Goal: Information Seeking & Learning: Learn about a topic

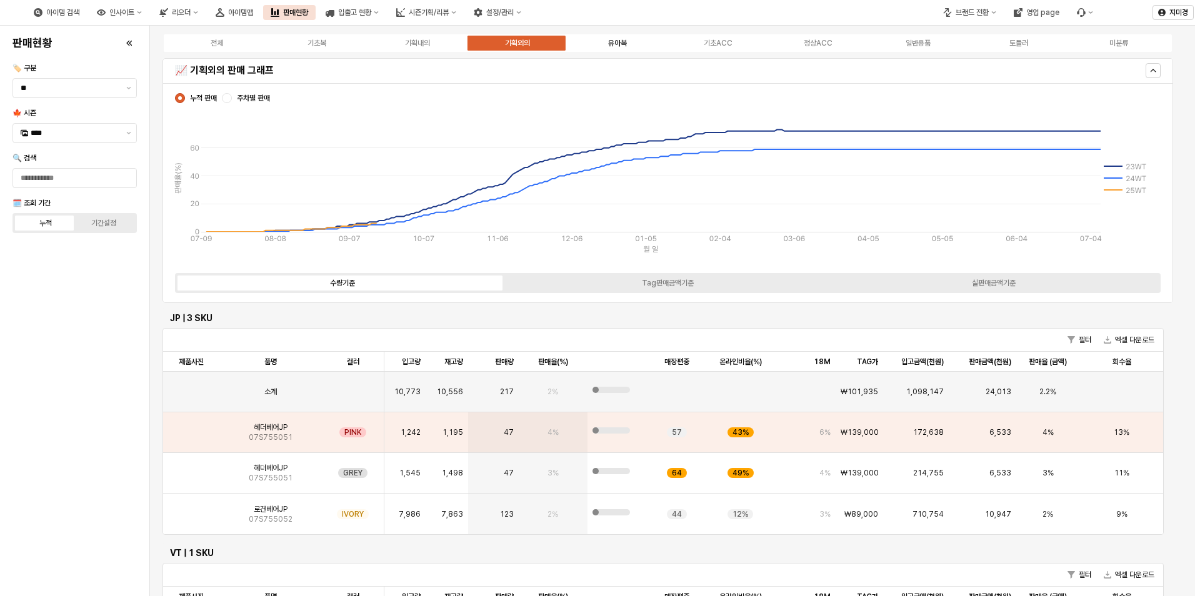
click at [618, 44] on div "유아복" at bounding box center [617, 43] width 19 height 9
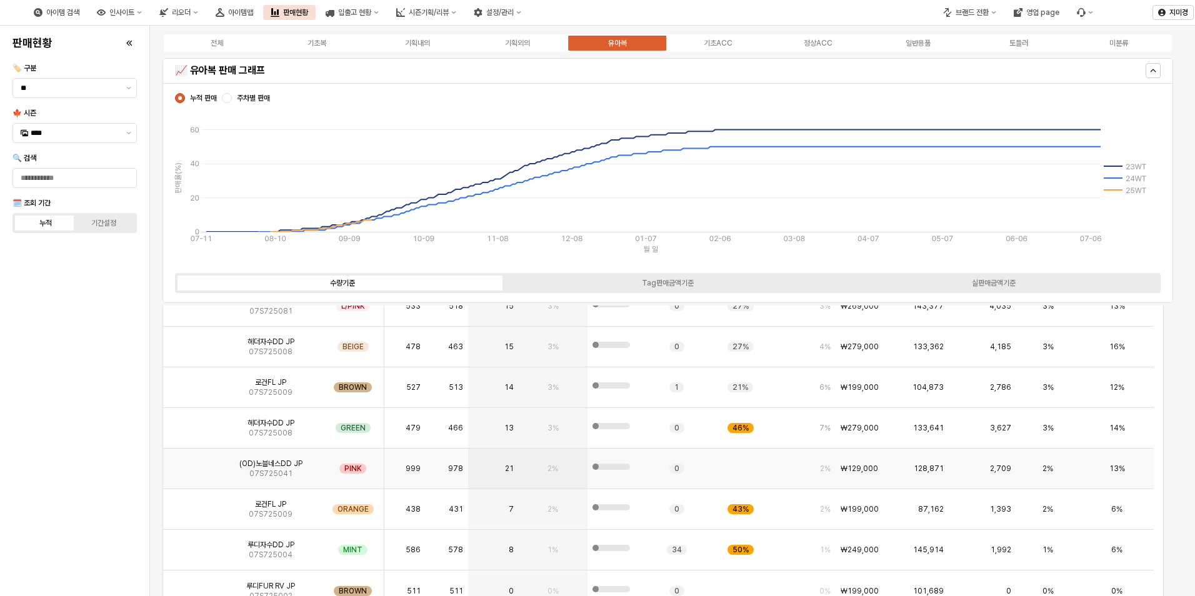
scroll to position [438, 0]
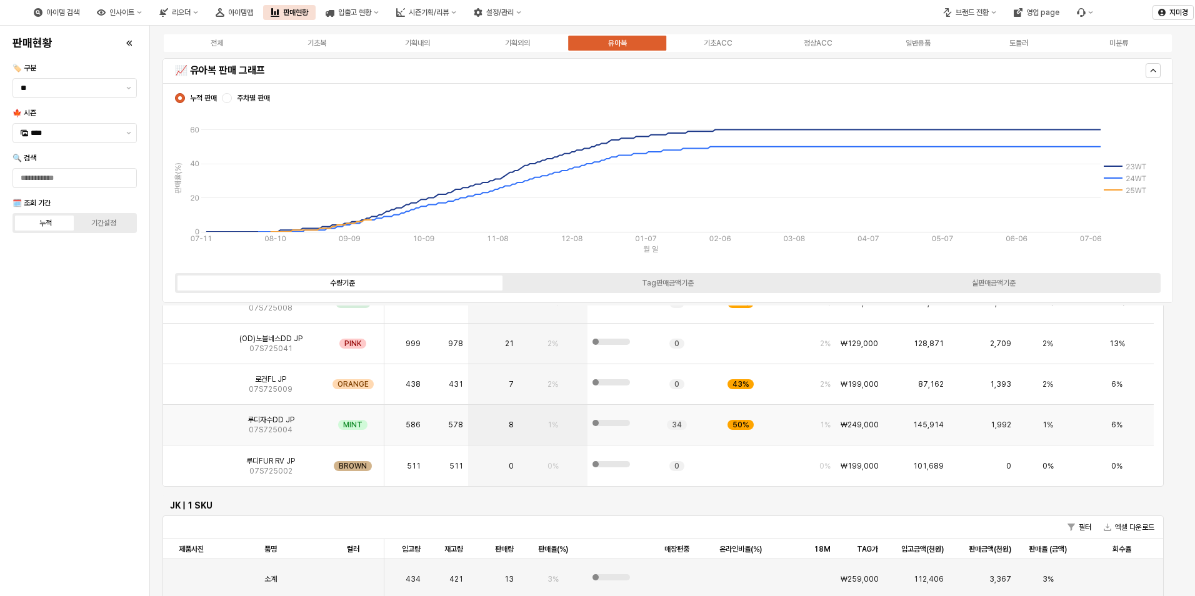
click at [191, 420] on img "App Frame" at bounding box center [191, 420] width 0 height 0
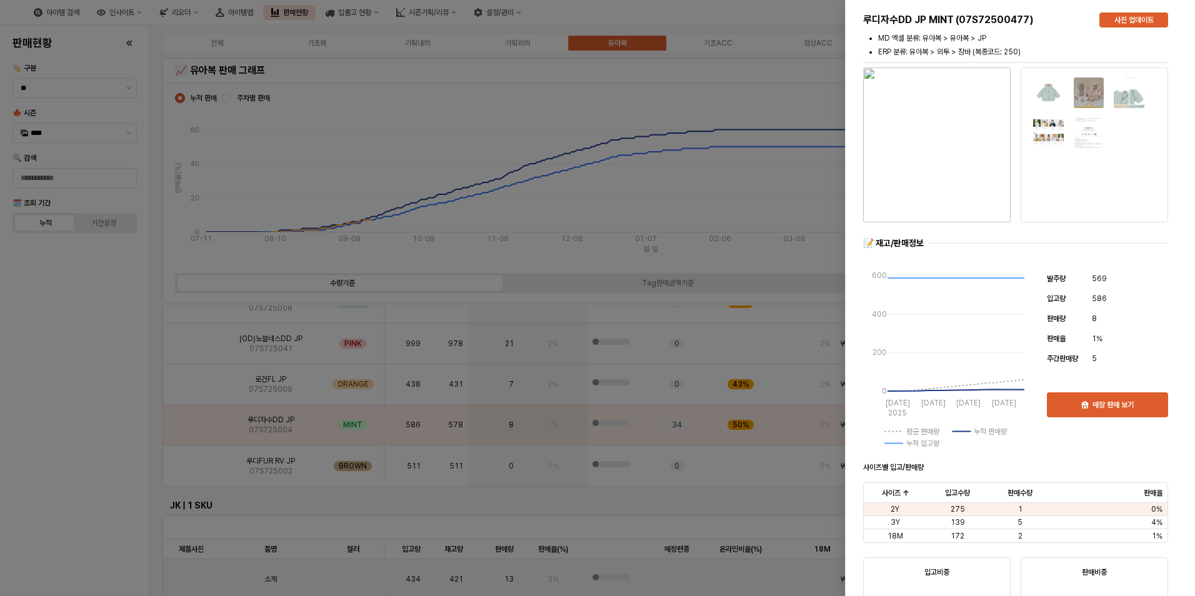
click at [69, 439] on div at bounding box center [597, 298] width 1195 height 596
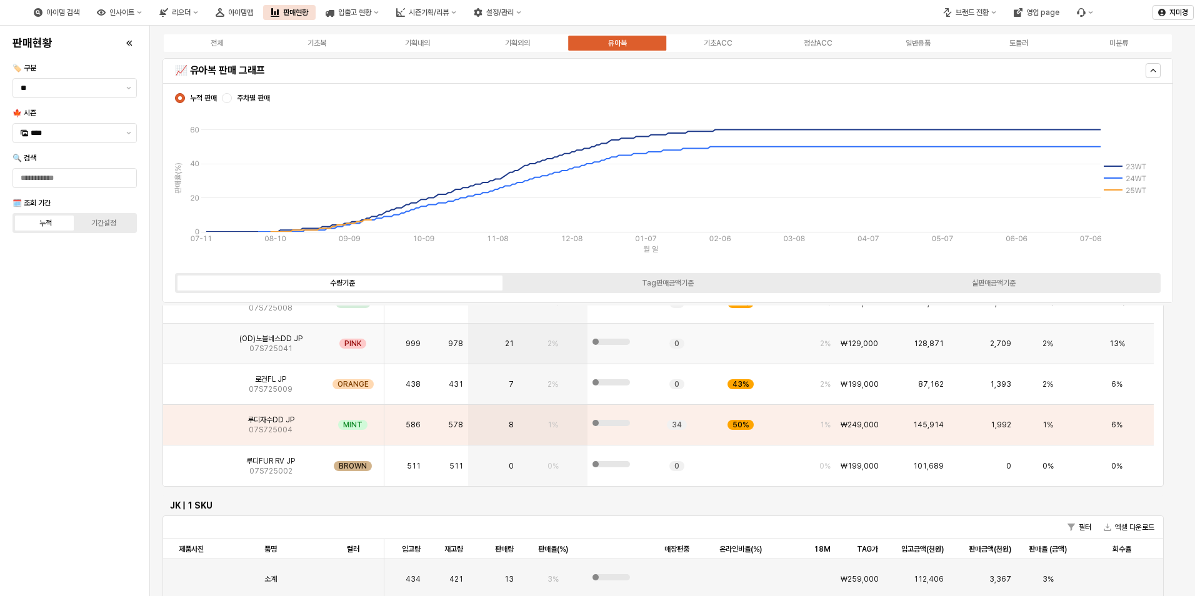
click at [191, 339] on img "App Frame" at bounding box center [191, 339] width 0 height 0
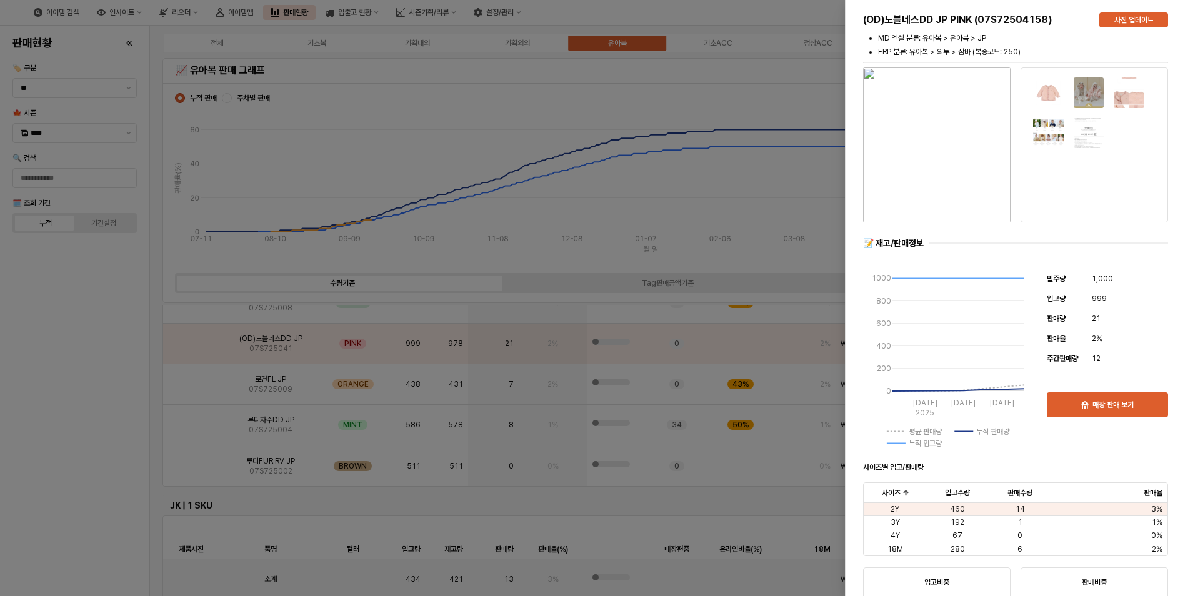
click at [58, 476] on div at bounding box center [597, 298] width 1195 height 596
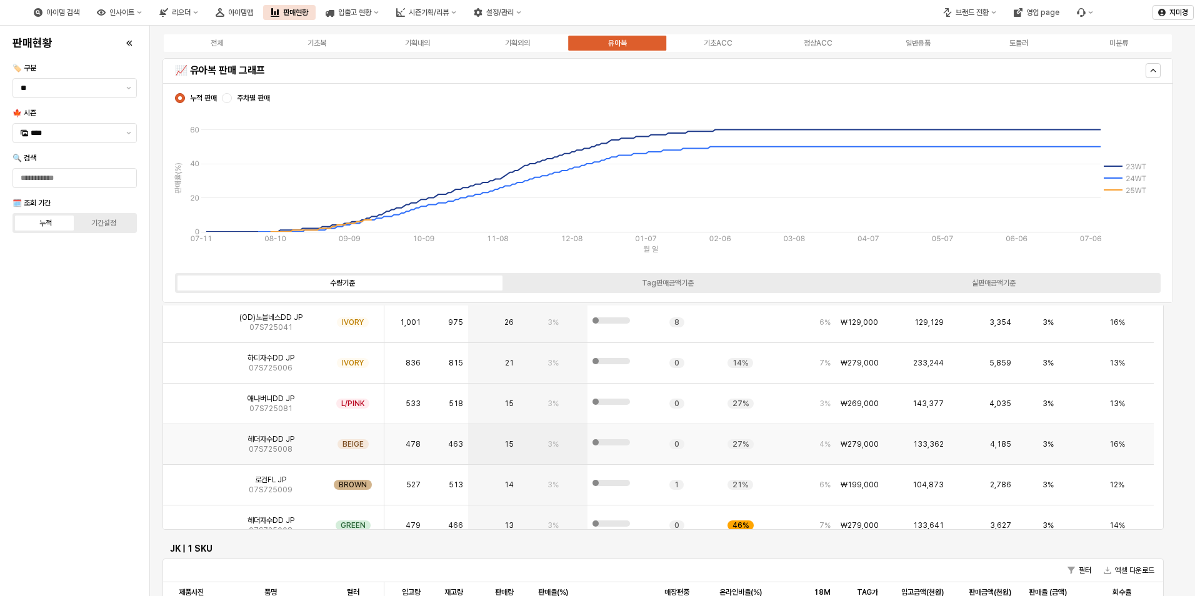
scroll to position [375, 0]
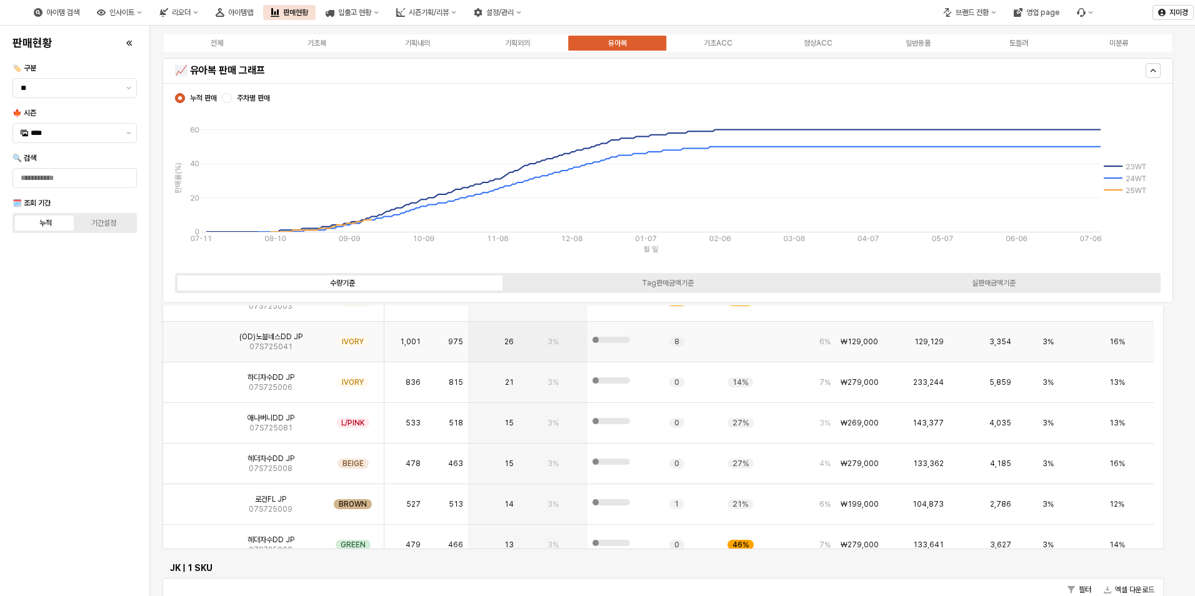
click at [191, 337] on img "App Frame" at bounding box center [191, 337] width 0 height 0
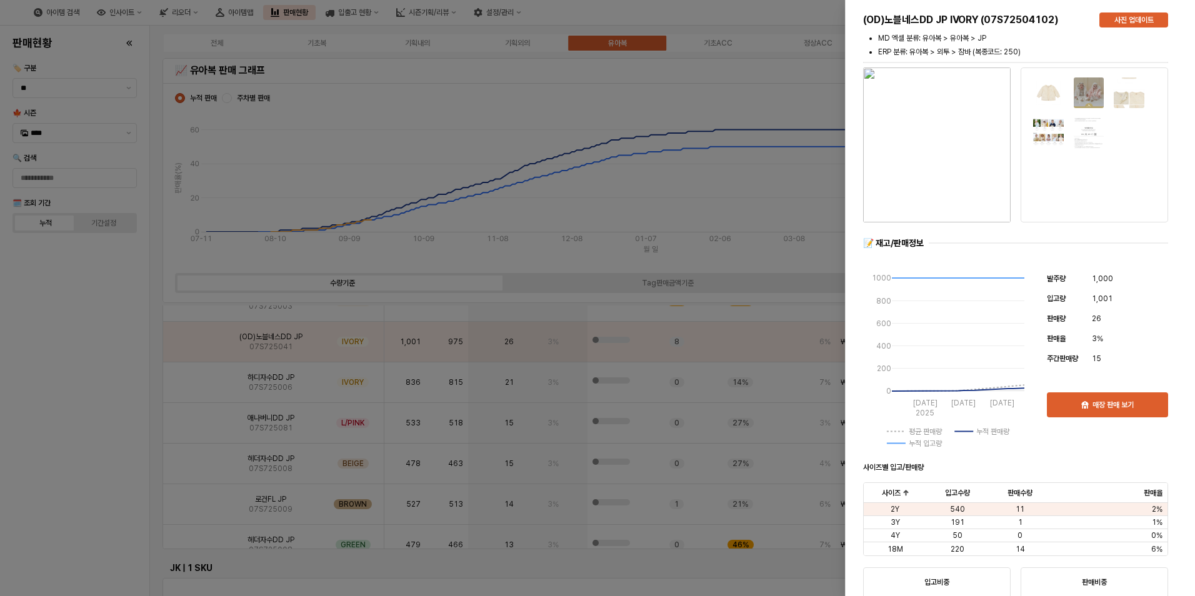
click at [930, 166] on img "button" at bounding box center [937, 145] width 148 height 155
click at [86, 363] on div at bounding box center [597, 298] width 1195 height 596
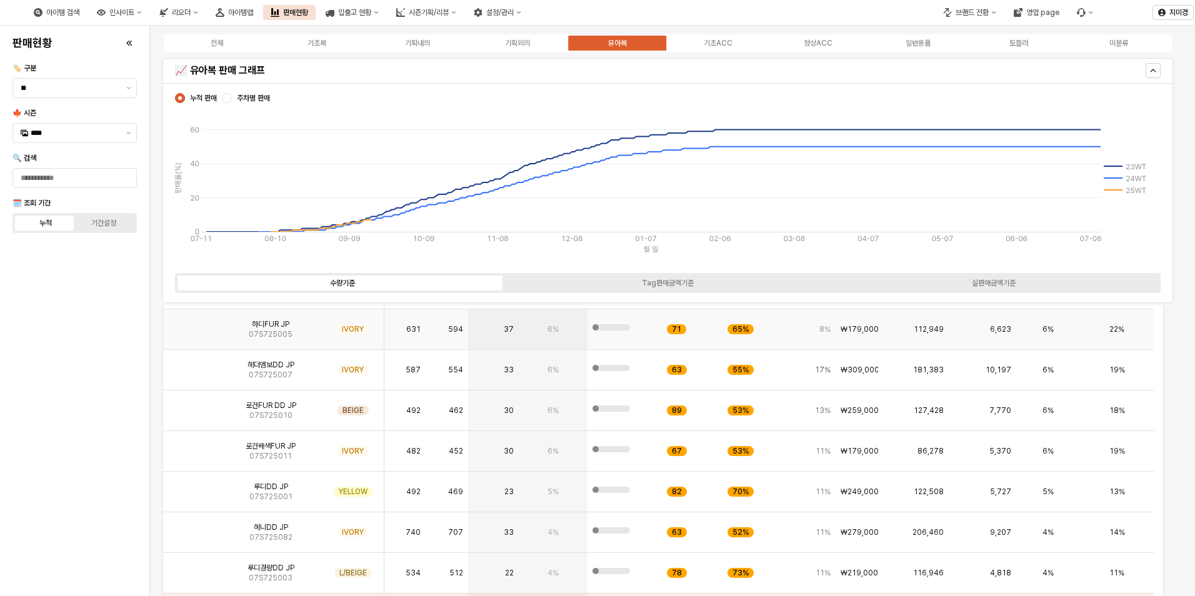
scroll to position [63, 0]
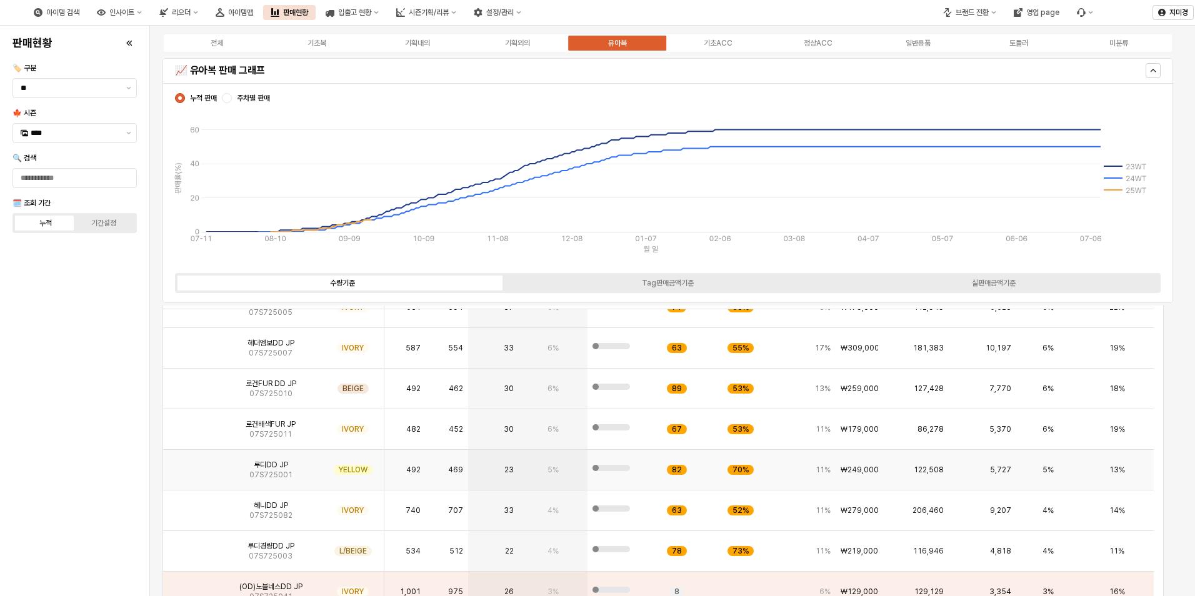
click at [191, 465] on img "App Frame" at bounding box center [191, 465] width 0 height 0
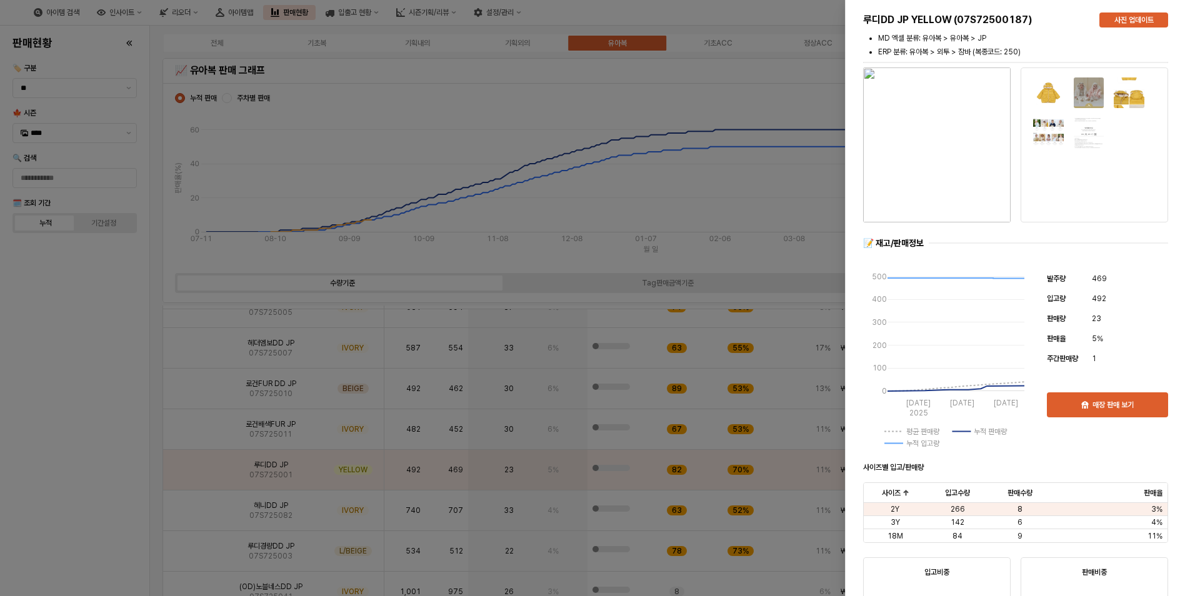
click at [62, 485] on div at bounding box center [597, 298] width 1195 height 596
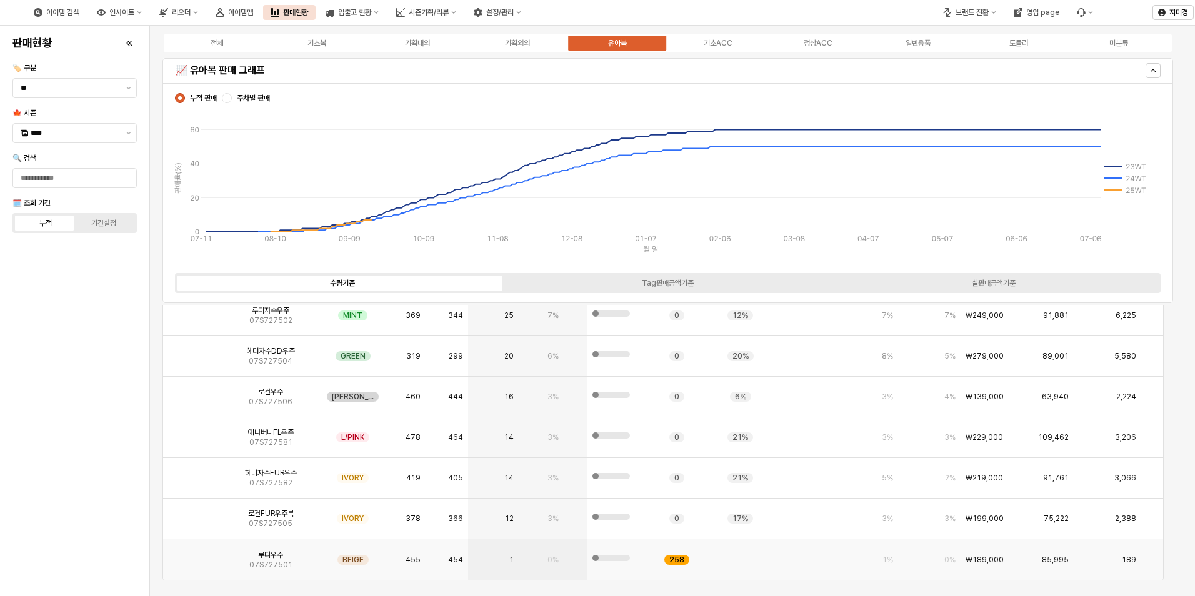
scroll to position [3563, 0]
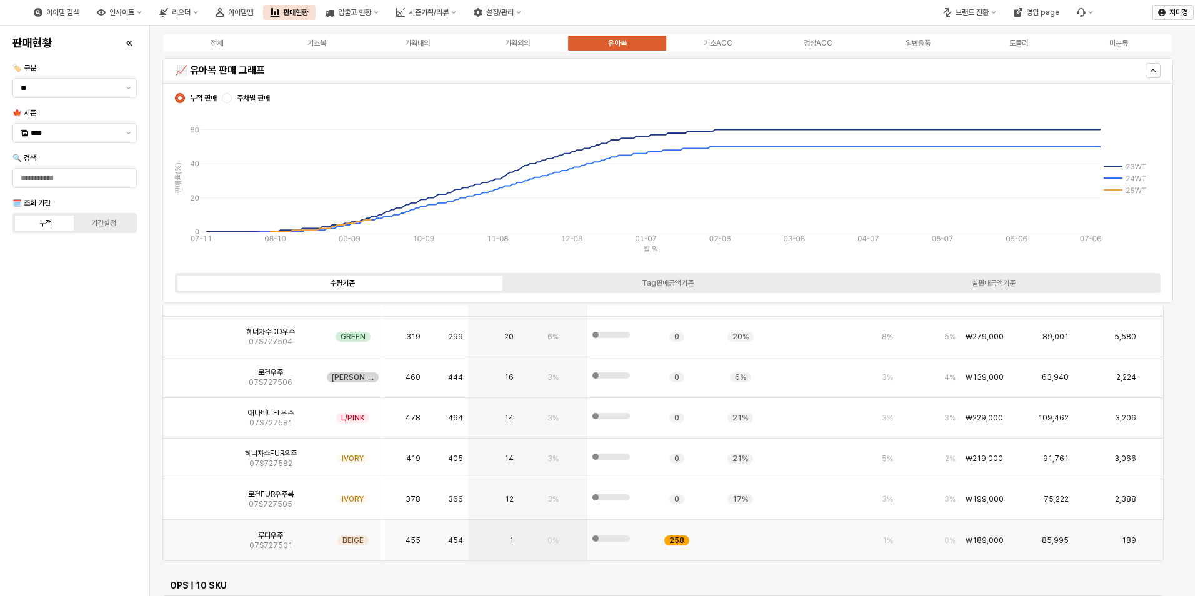
click at [191, 536] on img "App Frame" at bounding box center [191, 536] width 0 height 0
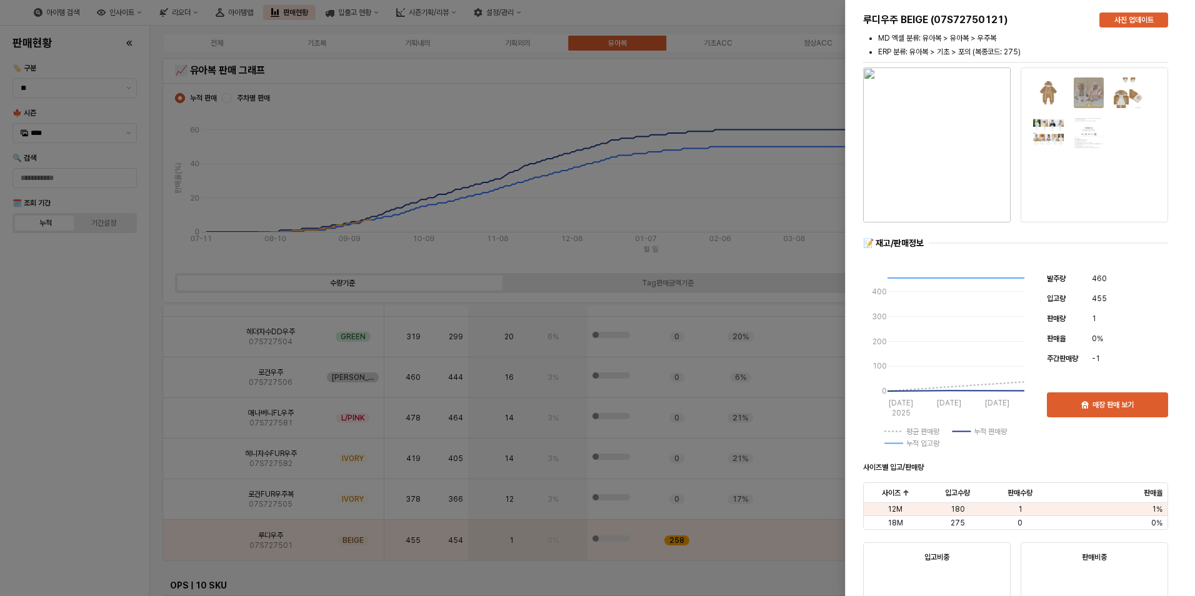
click at [85, 464] on div at bounding box center [597, 298] width 1195 height 596
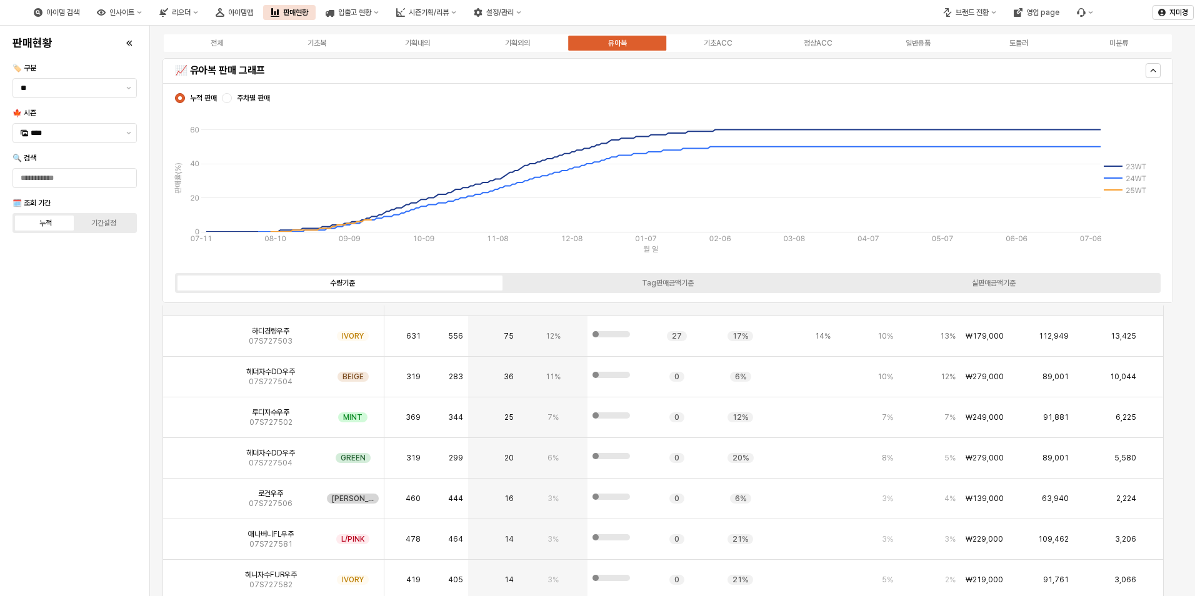
scroll to position [3438, 0]
click at [191, 416] on img "App Frame" at bounding box center [191, 416] width 0 height 0
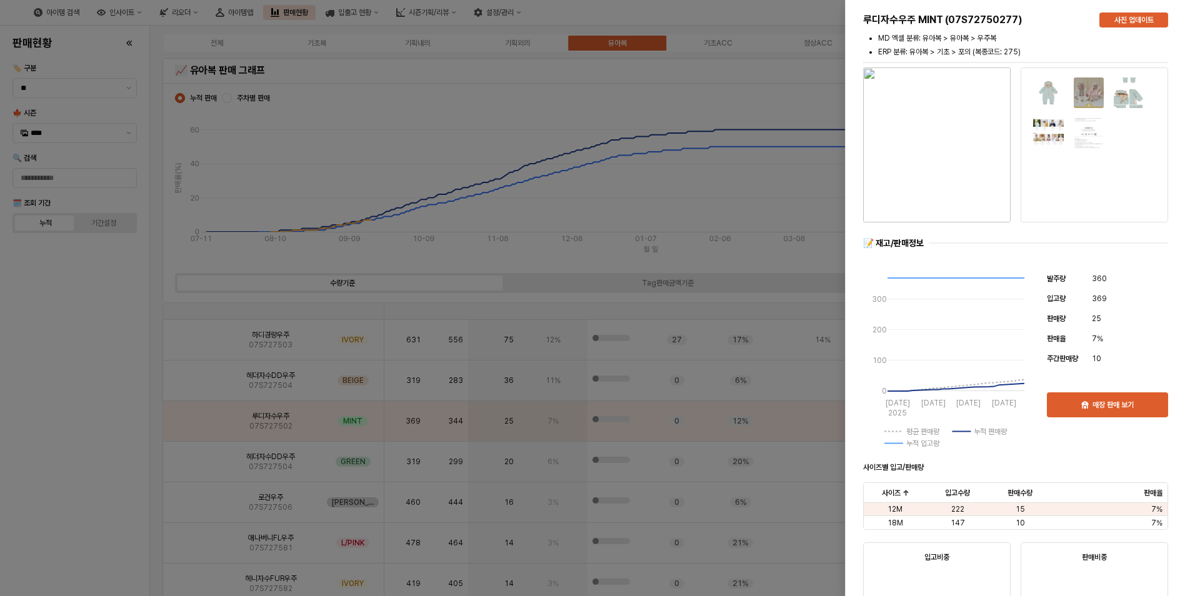
click at [94, 451] on div at bounding box center [597, 298] width 1195 height 596
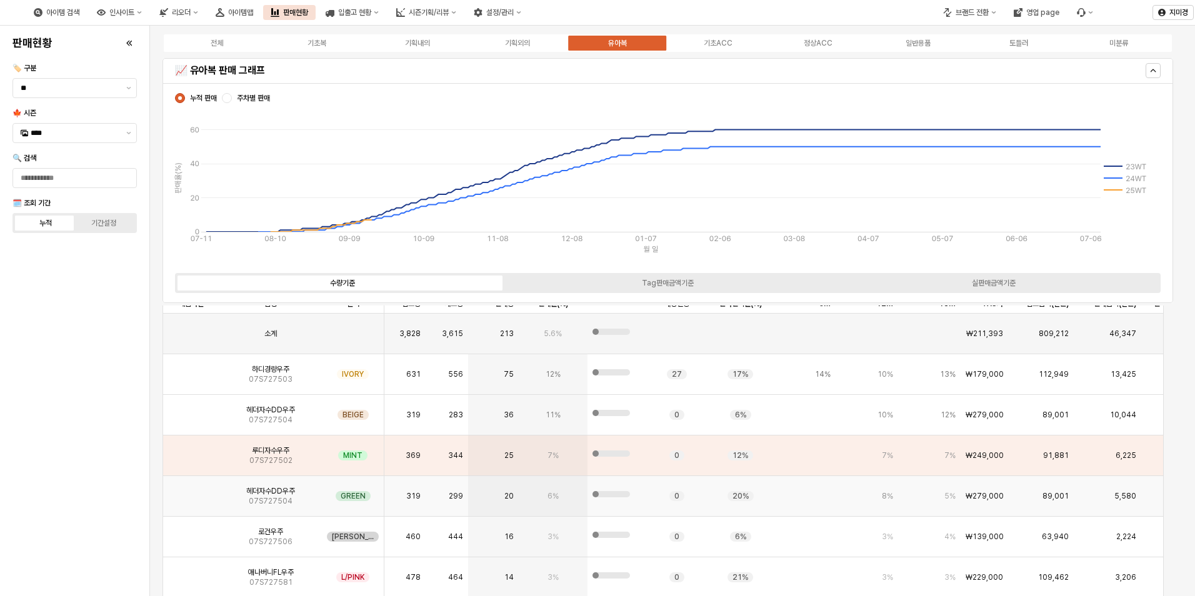
scroll to position [3376, 0]
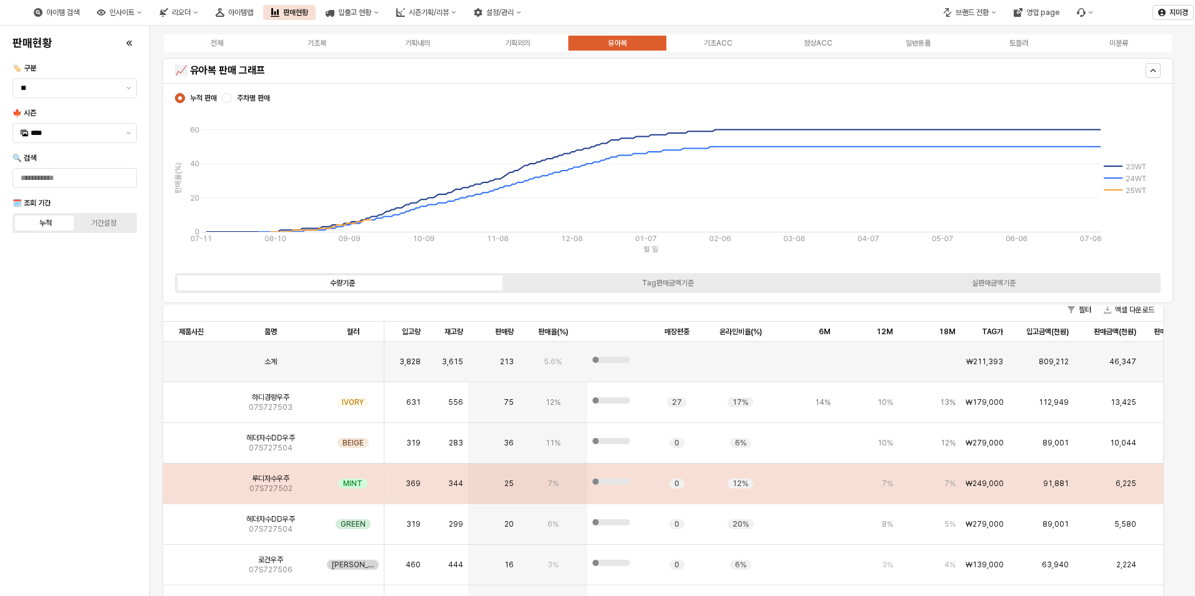
click at [191, 479] on img "App Frame" at bounding box center [191, 479] width 0 height 0
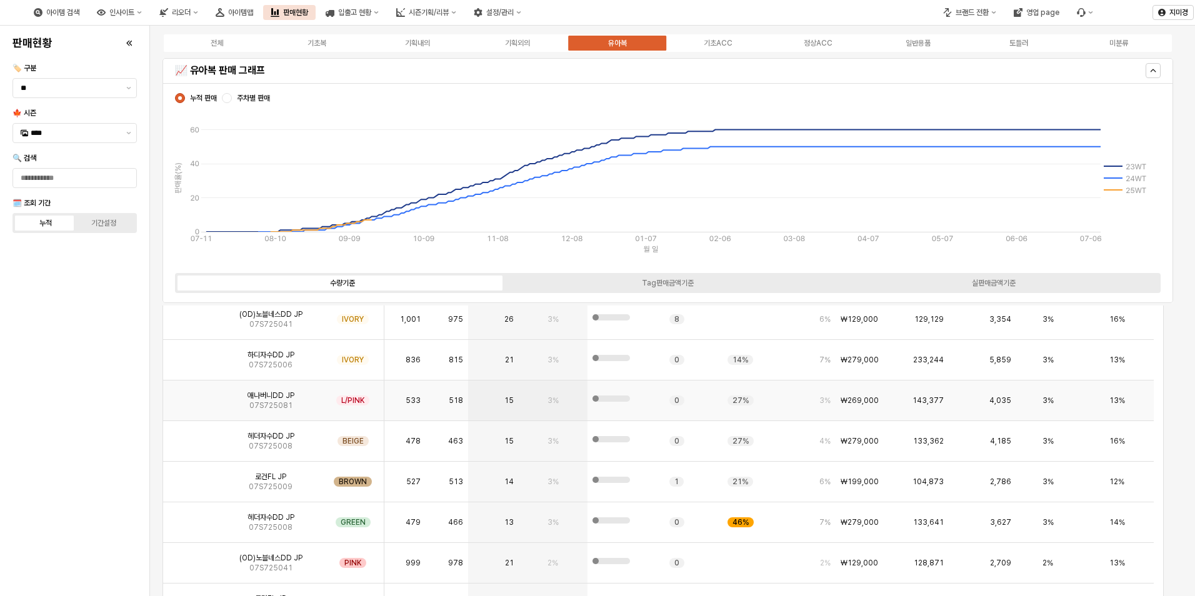
scroll to position [438, 0]
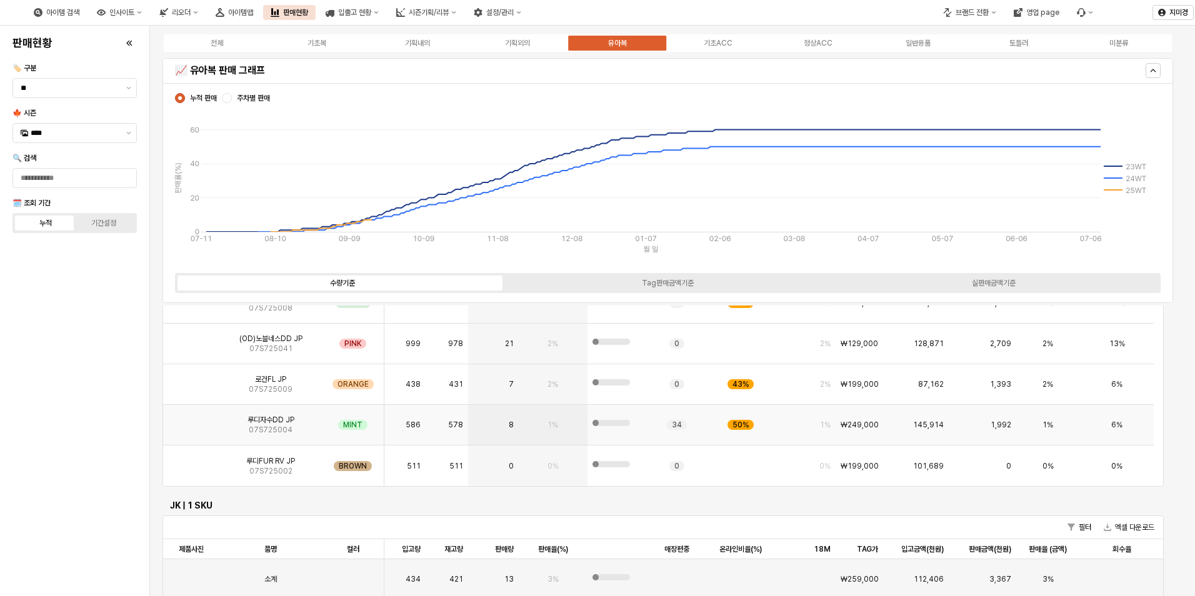
click at [191, 420] on img "App Frame" at bounding box center [191, 420] width 0 height 0
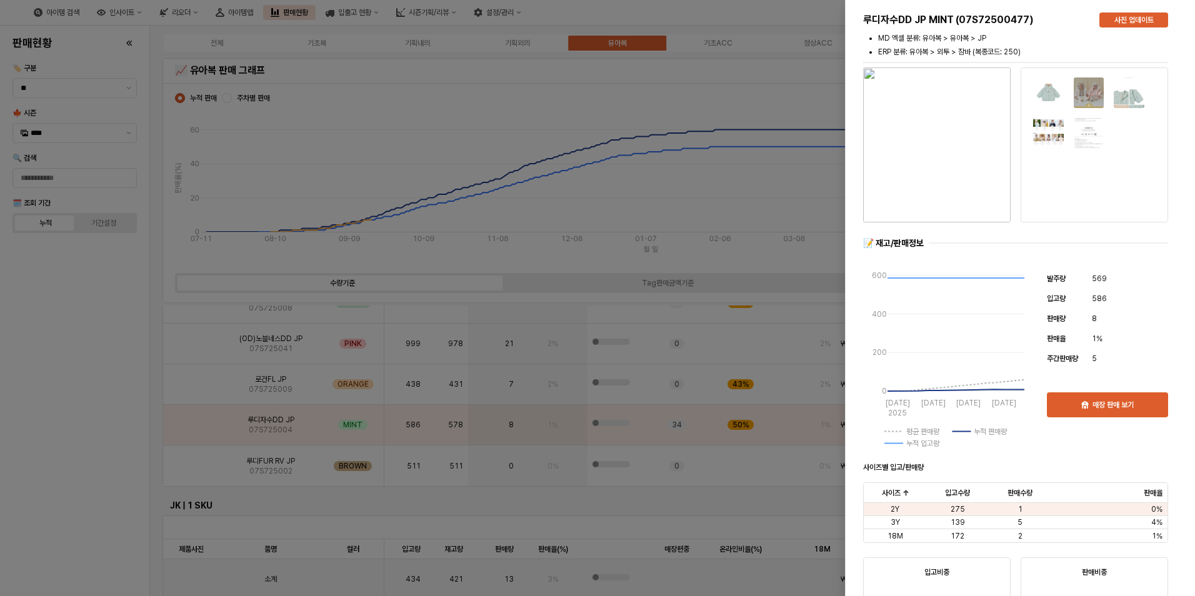
click at [1107, 98] on div at bounding box center [1088, 113] width 111 height 71
click at [917, 156] on img "button" at bounding box center [937, 145] width 148 height 155
click at [76, 329] on div at bounding box center [597, 298] width 1195 height 596
